Goal: Information Seeking & Learning: Learn about a topic

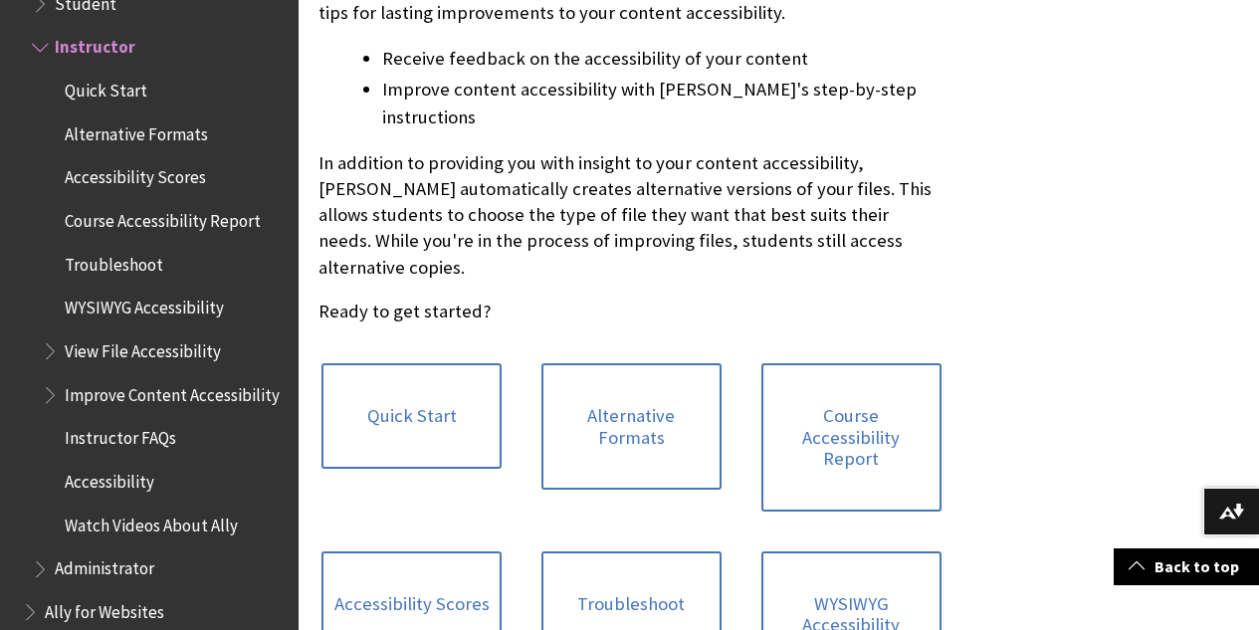
scroll to position [663, 0]
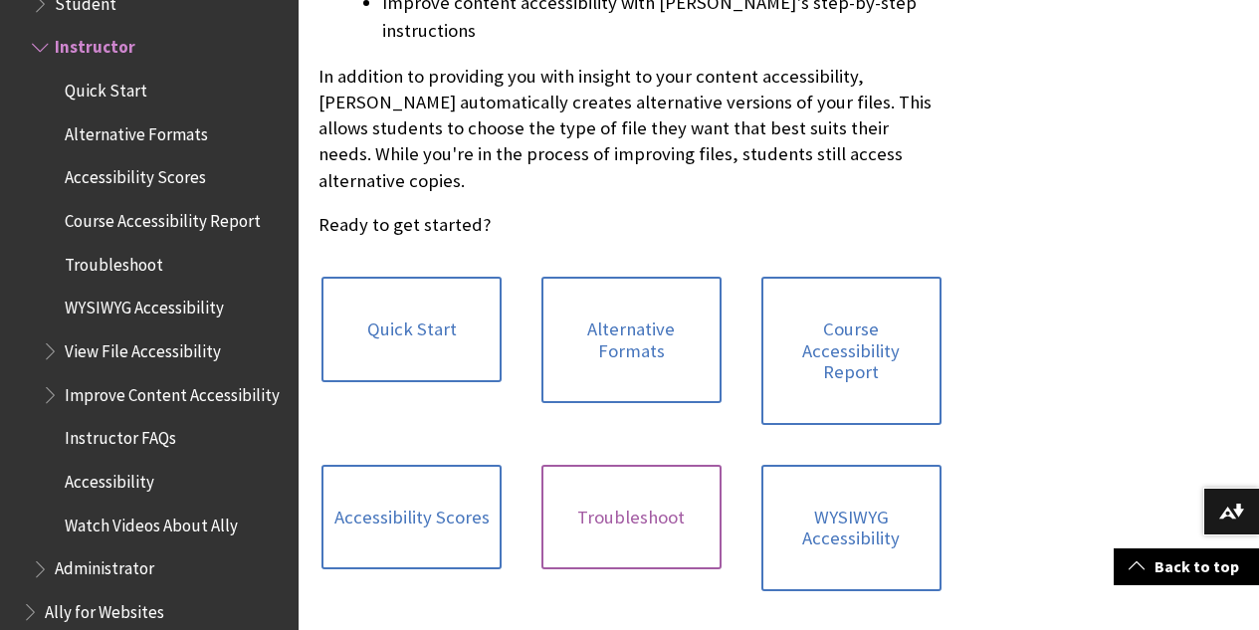
click at [541, 465] on link "Troubleshoot" at bounding box center [631, 518] width 180 height 106
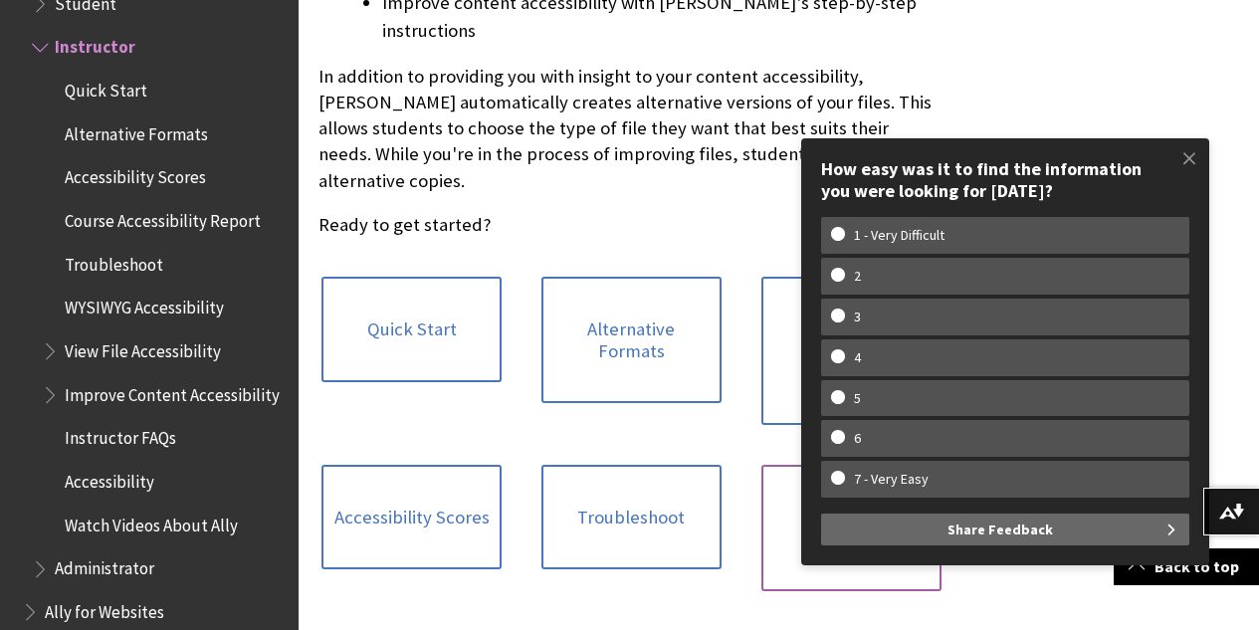
click at [761, 474] on link "WYSIWYG Accessibility" at bounding box center [851, 528] width 180 height 126
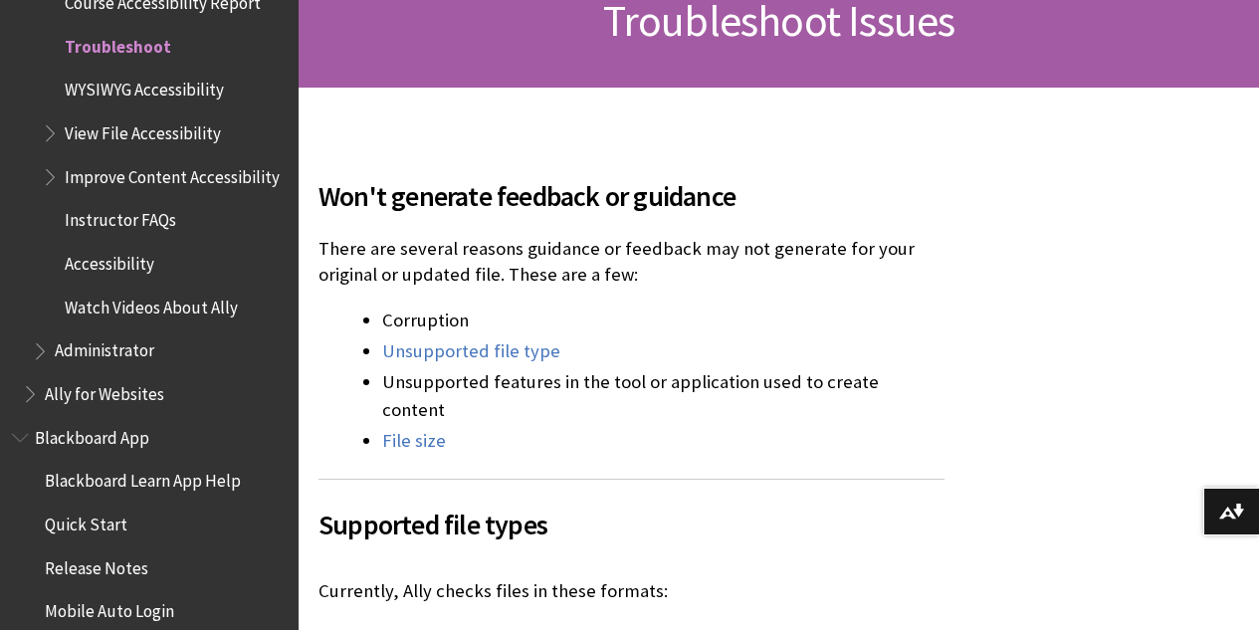
scroll to position [464, 0]
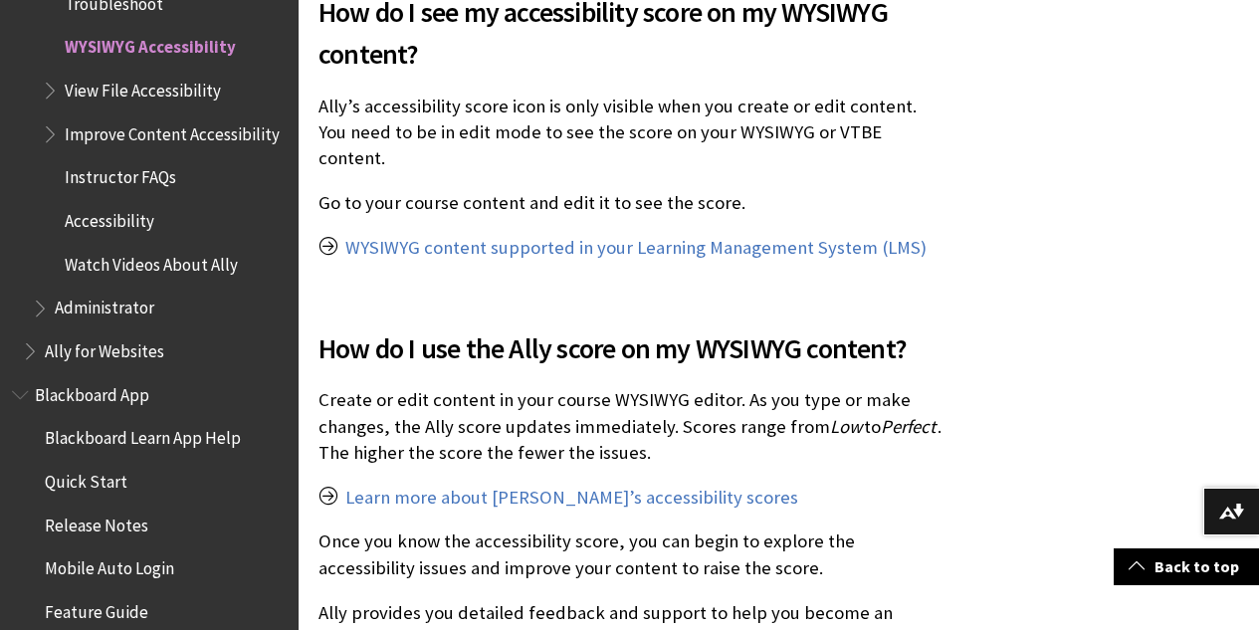
scroll to position [796, 0]
